Goal: Information Seeking & Learning: Get advice/opinions

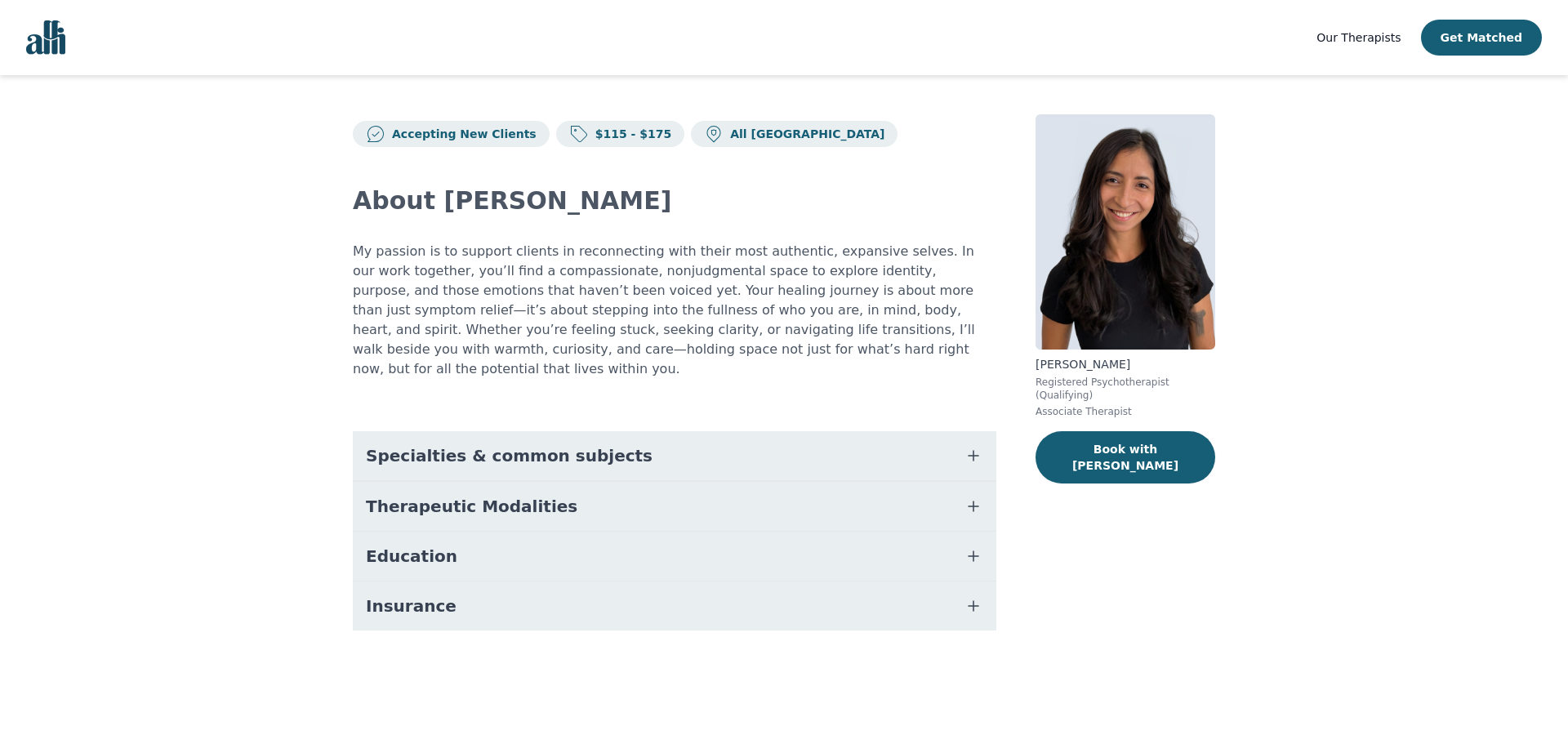
click at [63, 45] on img "Global" at bounding box center [45, 38] width 39 height 34
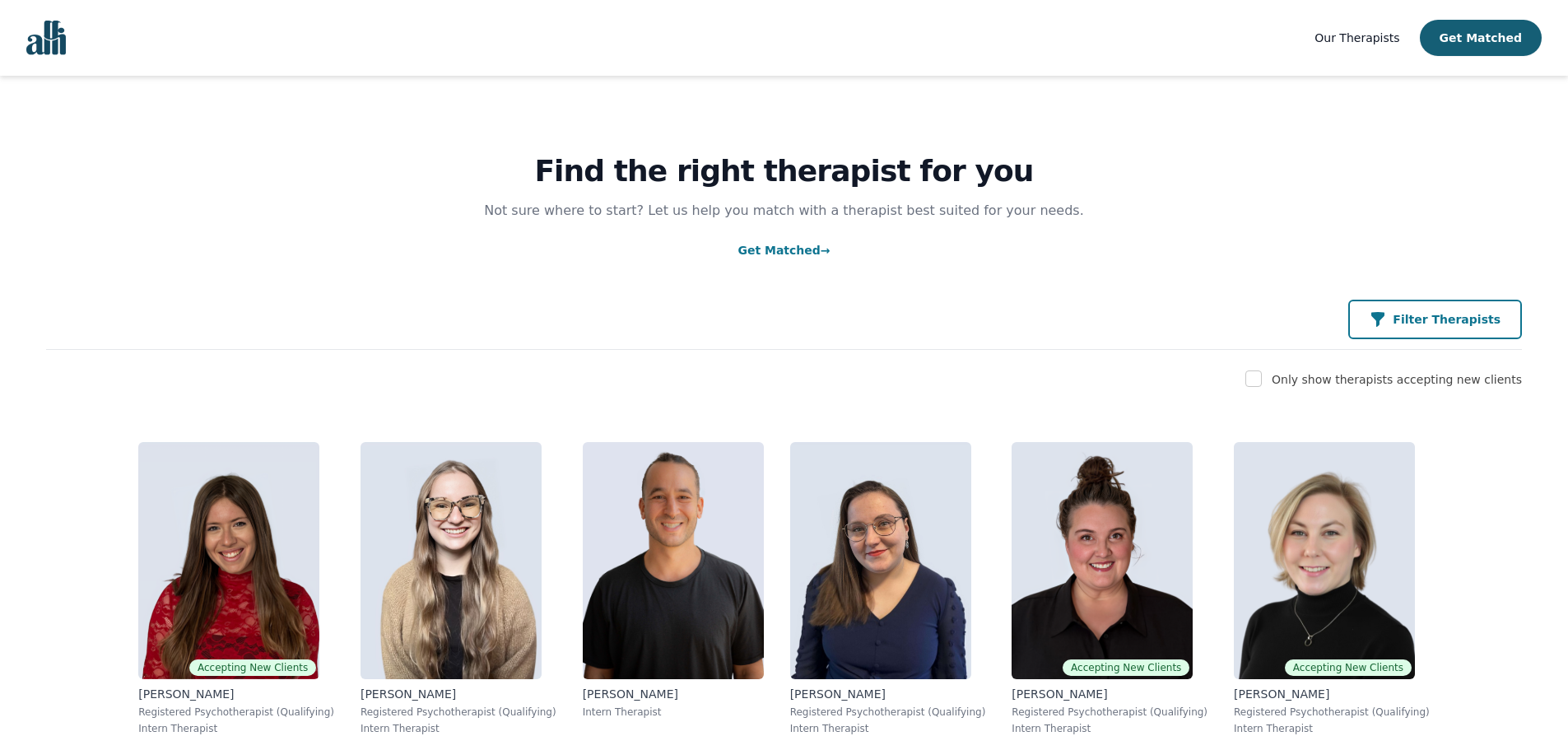
click at [1483, 330] on button "Filter Therapists" at bounding box center [1435, 319] width 174 height 39
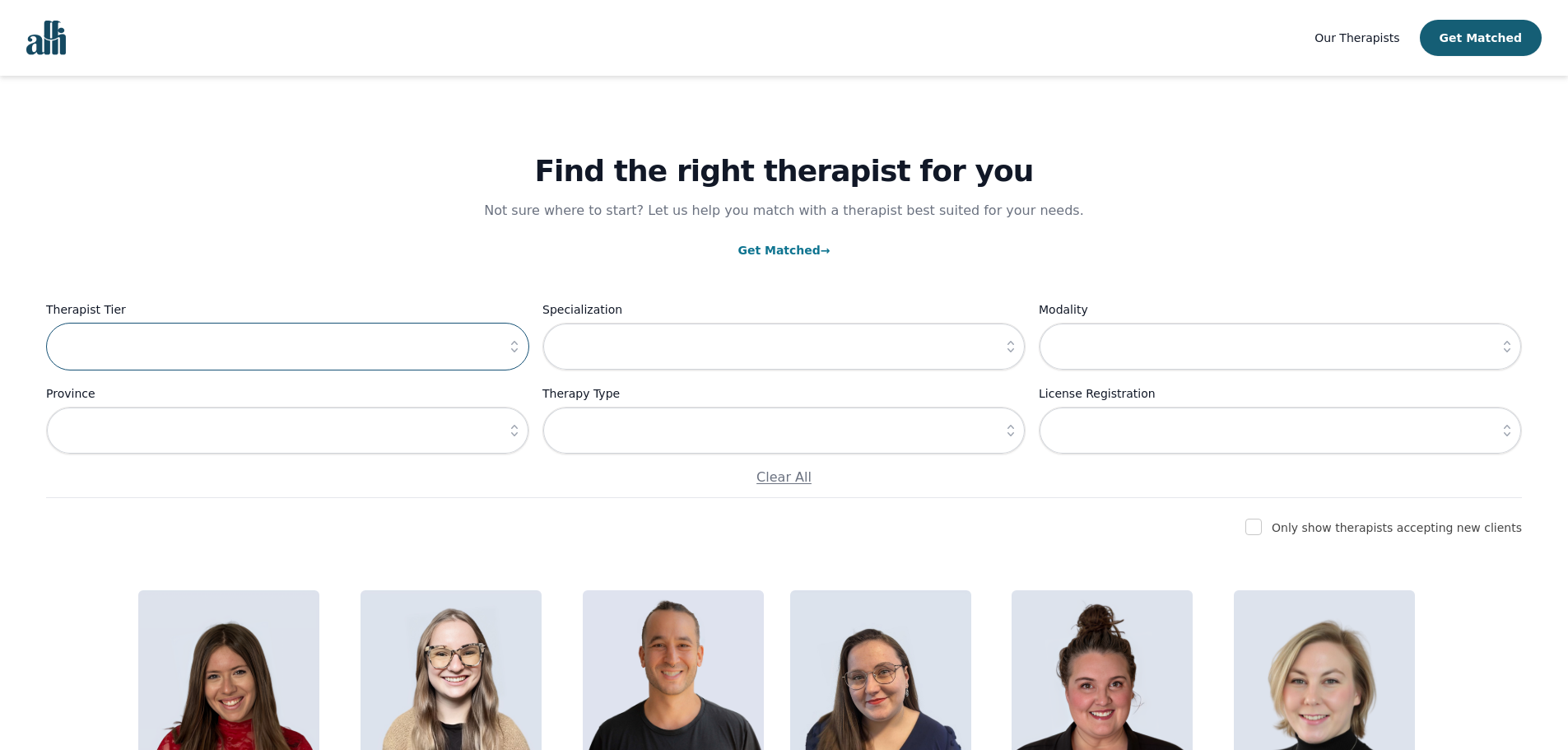
click at [453, 342] on input "text" at bounding box center [288, 346] width 483 height 48
click at [509, 342] on icon "button" at bounding box center [514, 346] width 17 height 17
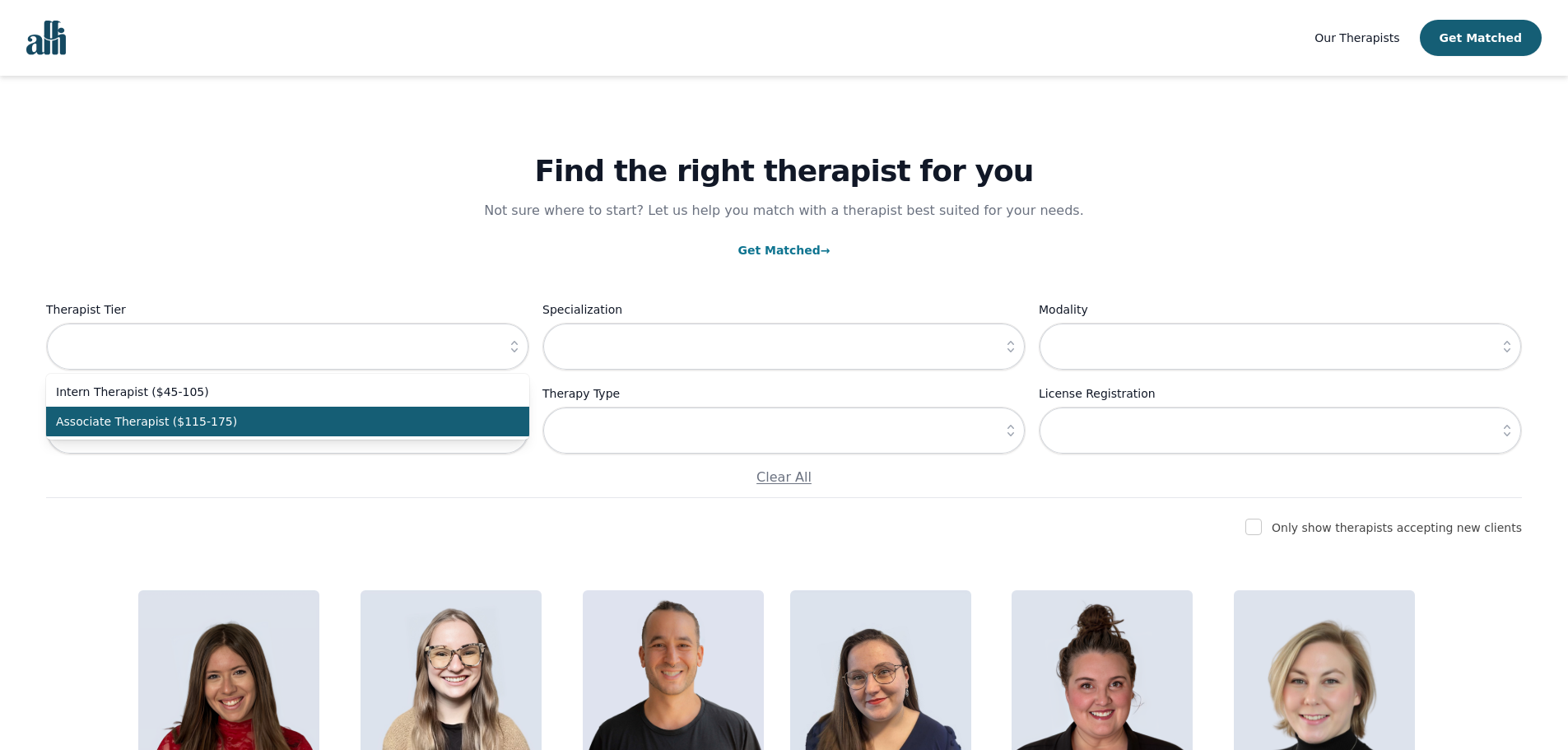
click at [178, 426] on span "Associate Therapist ($115-175)" at bounding box center [277, 421] width 443 height 17
type input "Associate Therapist ($115-175)"
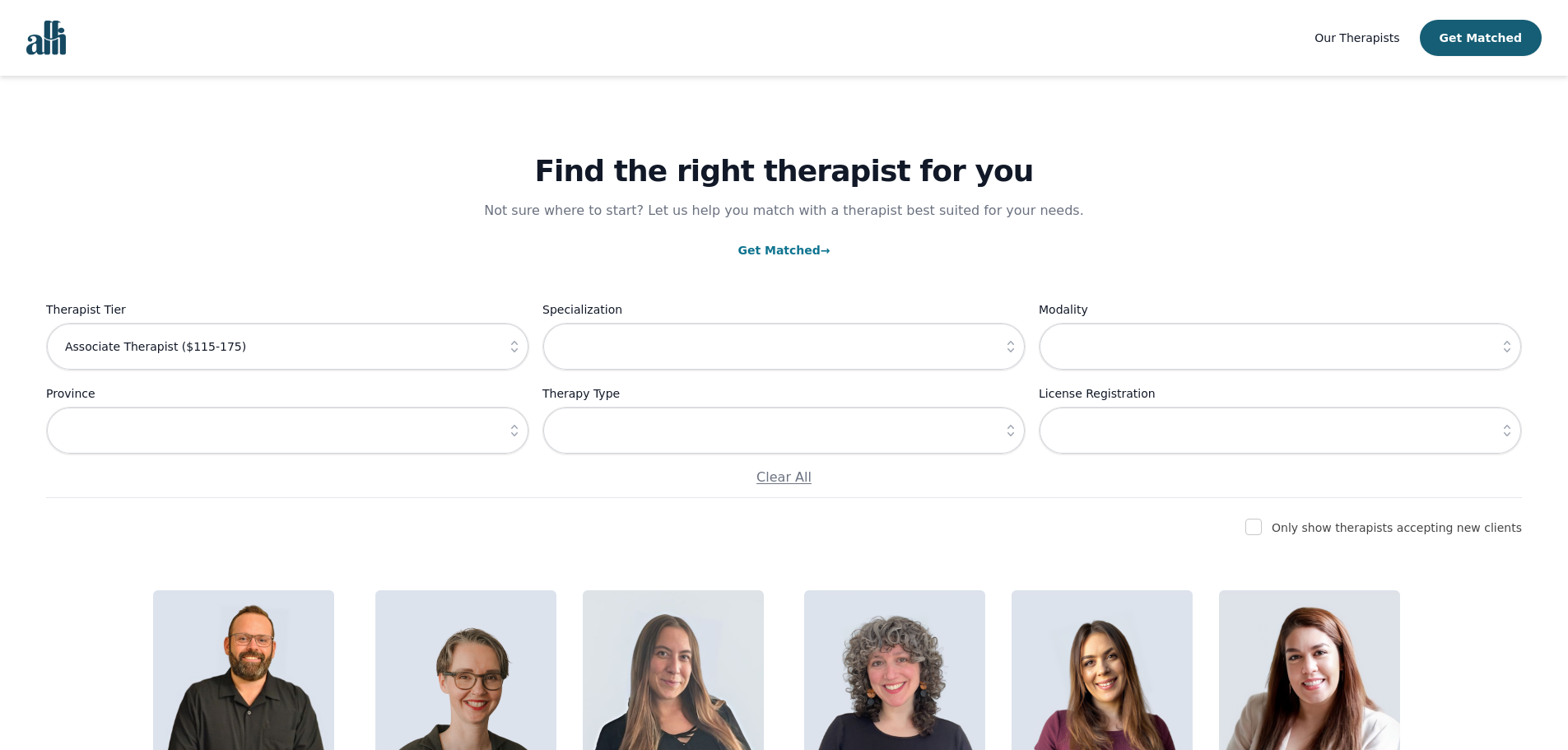
click at [1402, 178] on h1 "Find the right therapist for you" at bounding box center [784, 171] width 1476 height 33
